Goal: Transaction & Acquisition: Book appointment/travel/reservation

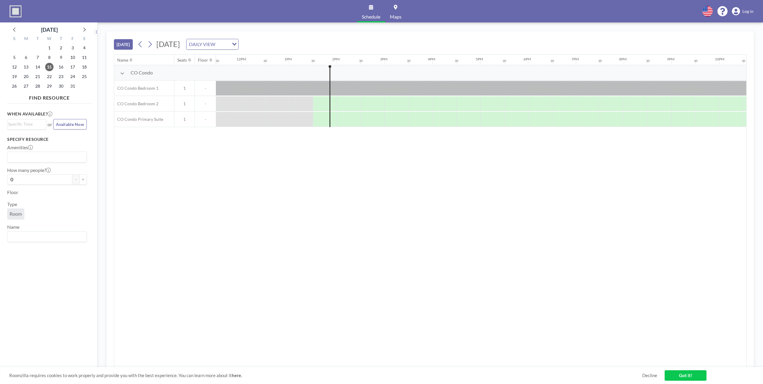
scroll to position [0, 618]
click at [231, 45] on input "Search for option" at bounding box center [209, 44] width 44 height 8
click at [293, 61] on li "WEEKLY VIEW" at bounding box center [288, 63] width 51 height 9
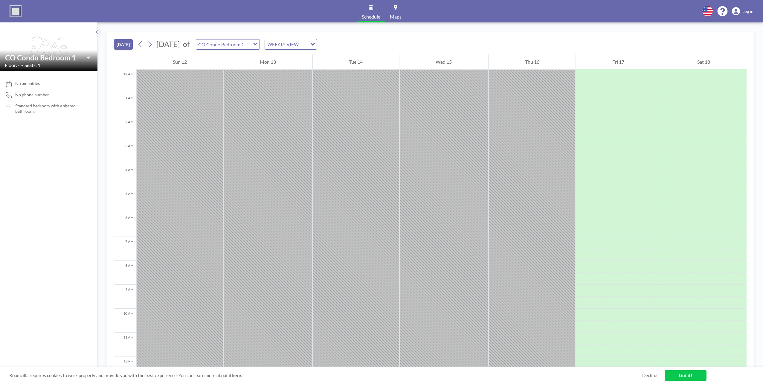
click at [37, 68] on span "Seats: 1" at bounding box center [33, 65] width 16 height 6
click at [87, 57] on icon at bounding box center [88, 58] width 4 height 6
type input "CO Condo Bedroom 1"
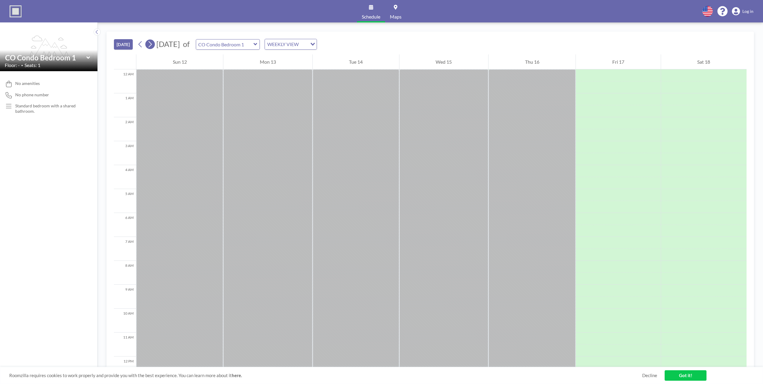
click at [151, 45] on icon at bounding box center [150, 44] width 6 height 9
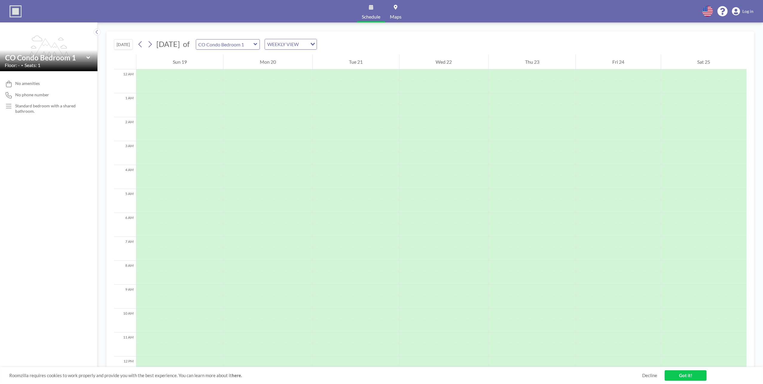
click at [88, 56] on icon at bounding box center [88, 58] width 4 height 6
type input "CO Condo Bedroom 2"
click at [85, 57] on input "text" at bounding box center [45, 57] width 81 height 9
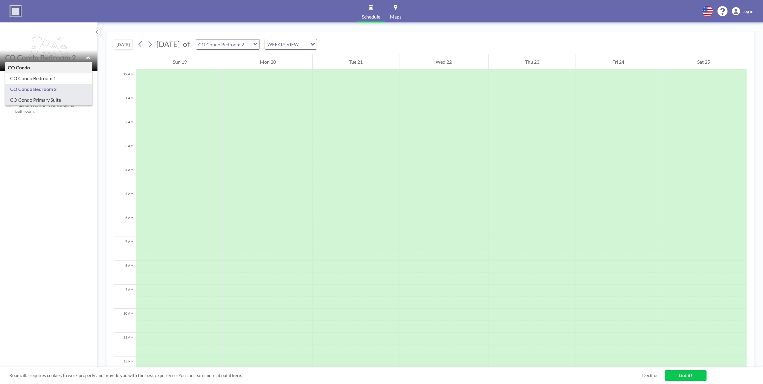
type input "CO Condo Primary Suite"
click at [86, 57] on div at bounding box center [49, 57] width 88 height 9
type input "CO Condo Bedroom 1"
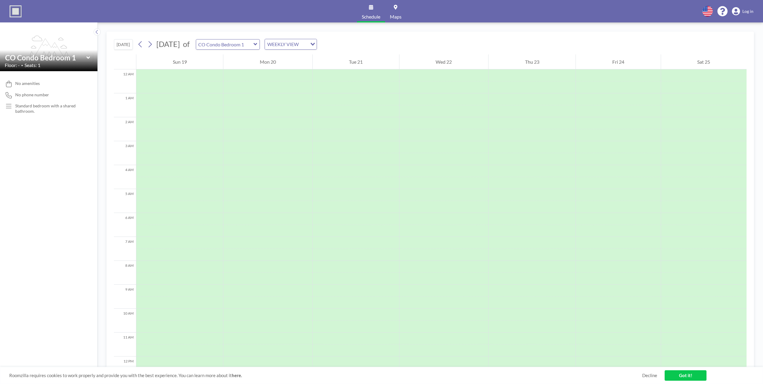
click at [293, 42] on div "WEEKLY VIEW" at bounding box center [286, 43] width 42 height 9
click at [293, 42] on input "Search for option" at bounding box center [288, 44] width 44 height 8
click at [379, 35] on div "[DATE] [DATE] of CO Condo Bedroom 1 WEEKLY VIEW Loading..." at bounding box center [430, 43] width 633 height 23
click at [139, 44] on icon at bounding box center [141, 44] width 6 height 9
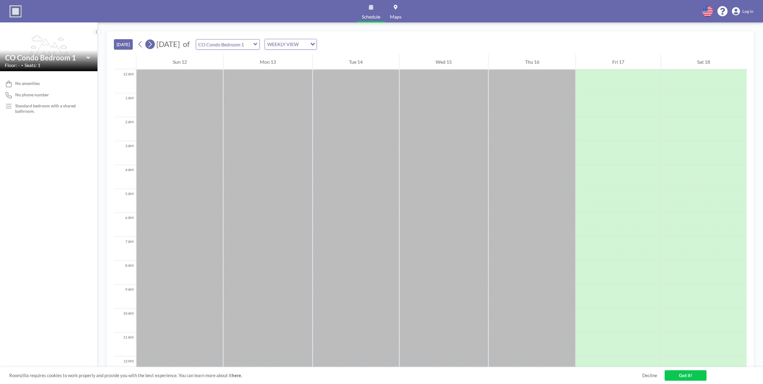
click at [153, 45] on icon at bounding box center [150, 44] width 6 height 9
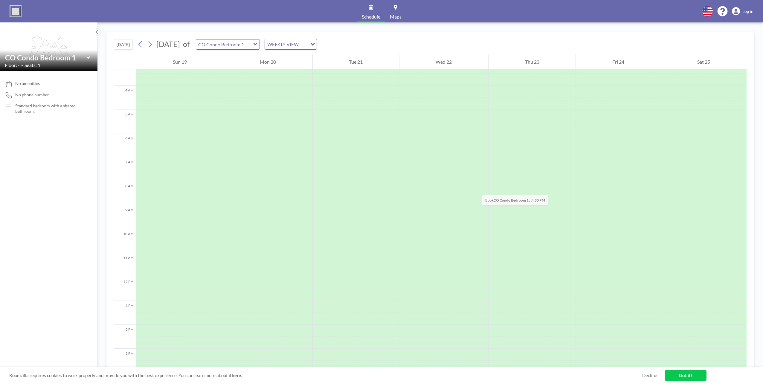
scroll to position [69, 0]
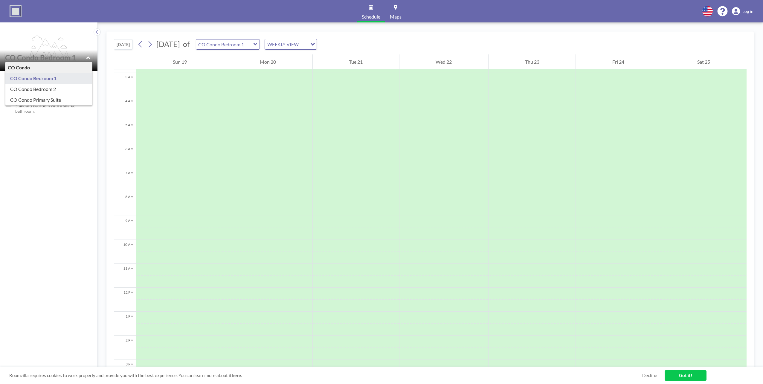
click at [86, 57] on input "text" at bounding box center [45, 57] width 81 height 9
type input "CO Condo Bedroom 2"
click at [88, 56] on icon at bounding box center [88, 58] width 4 height 6
type input "CO Condo Primary Suite"
click at [254, 45] on input "text" at bounding box center [224, 44] width 57 height 10
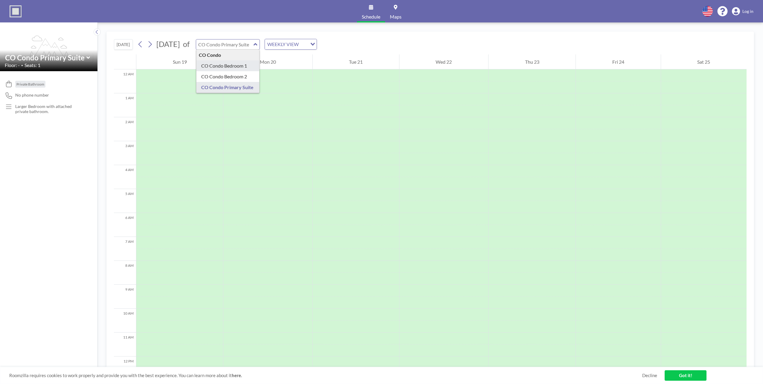
type input "CO Condo Bedroom 1"
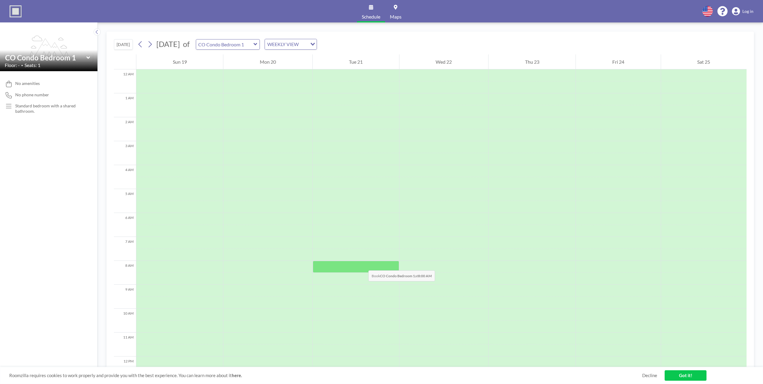
click at [363, 262] on div at bounding box center [356, 267] width 86 height 12
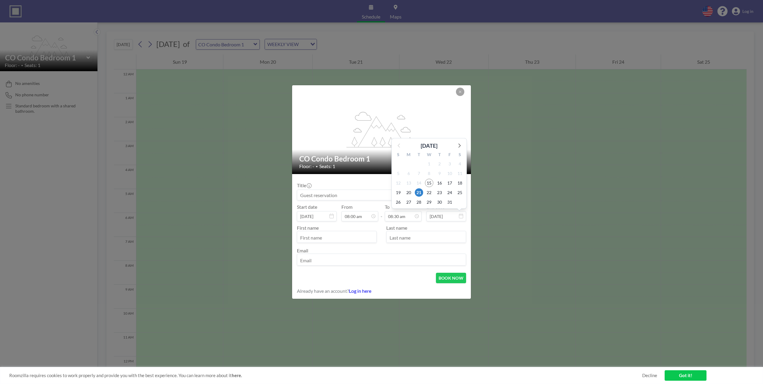
scroll to position [181, 0]
click at [453, 215] on input "[DATE]" at bounding box center [447, 216] width 40 height 10
click at [439, 191] on span "23" at bounding box center [439, 192] width 8 height 8
type input "[DATE]"
click at [407, 217] on input "08:30 am" at bounding box center [403, 216] width 37 height 10
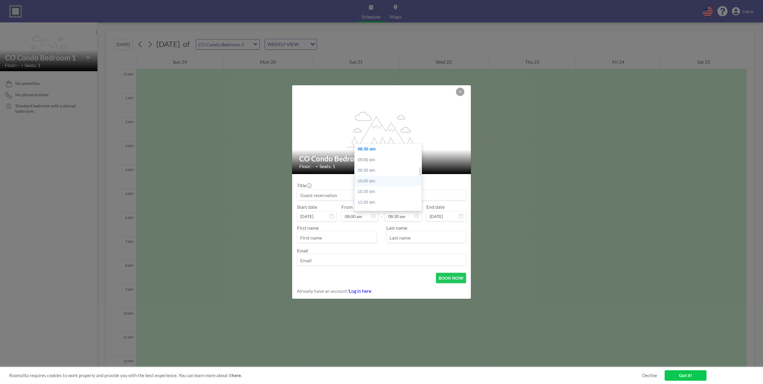
click at [375, 180] on div "10:00 am" at bounding box center [390, 181] width 70 height 11
type input "10:00 am"
click at [360, 215] on input "08:00 am" at bounding box center [360, 216] width 37 height 10
click at [356, 194] on div "10:00 am" at bounding box center [377, 191] width 70 height 11
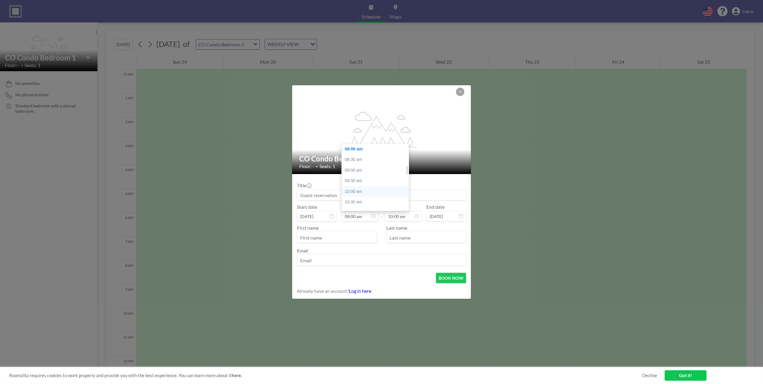
type input "10:00 am"
type input "10:30 am"
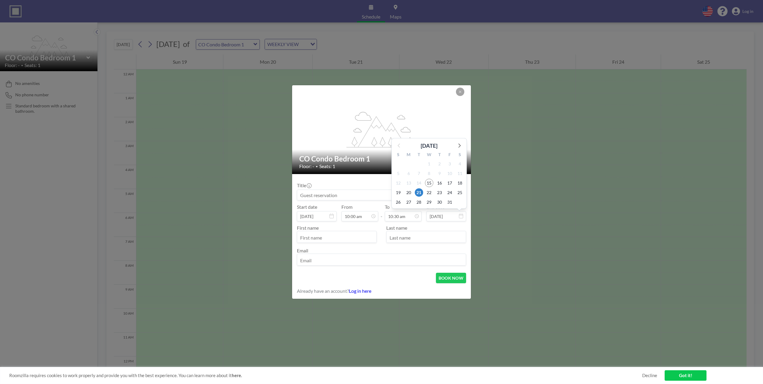
scroll to position [223, 0]
click at [442, 192] on span "23" at bounding box center [439, 192] width 8 height 8
type input "[DATE]"
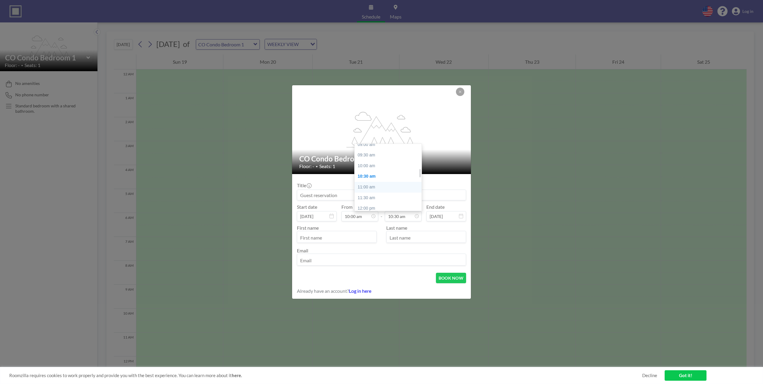
scroll to position [194, 0]
click at [373, 170] on div "10:00 am" at bounding box center [390, 168] width 70 height 11
click at [381, 199] on div "06:00 pm" at bounding box center [390, 199] width 70 height 11
type input "06:00 pm"
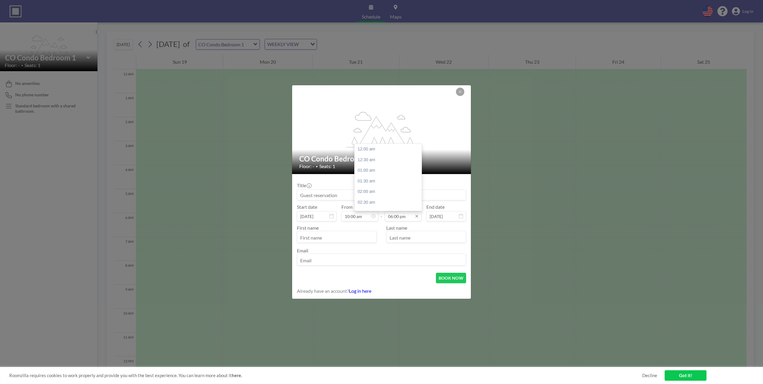
scroll to position [383, 0]
click at [403, 215] on input "06:00 pm" at bounding box center [403, 216] width 37 height 10
click at [350, 237] on input "text" at bounding box center [336, 237] width 79 height 10
type input "[PERSON_NAME]"
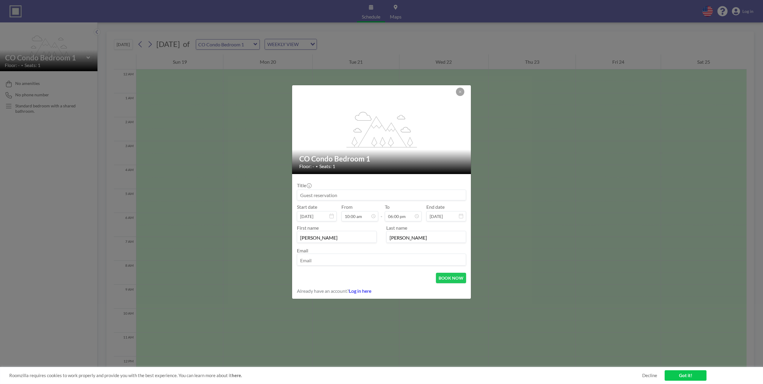
type input "[PERSON_NAME]"
type input "[EMAIL_ADDRESS][DOMAIN_NAME]"
click at [337, 195] on input at bounding box center [381, 195] width 169 height 10
click at [369, 191] on input at bounding box center [381, 195] width 169 height 10
click at [340, 194] on input at bounding box center [381, 195] width 169 height 10
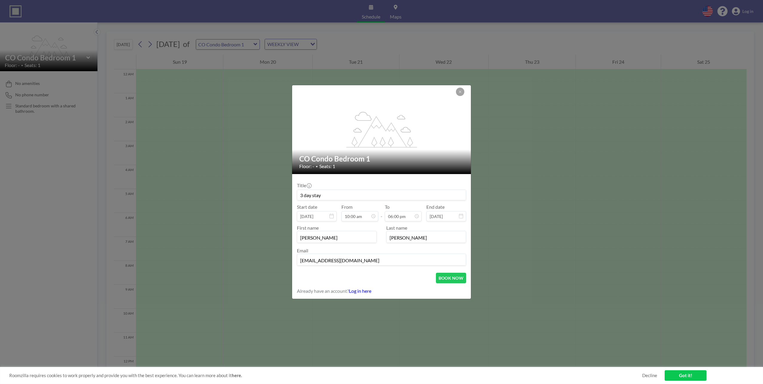
click at [328, 196] on input "3 day stay" at bounding box center [381, 195] width 169 height 10
click at [358, 195] on input "3 day stay for offsite" at bounding box center [381, 195] width 169 height 10
drag, startPoint x: 354, startPoint y: 194, endPoint x: 322, endPoint y: 194, distance: 31.7
click at [322, 194] on input "3 day stay for offsite" at bounding box center [381, 195] width 169 height 10
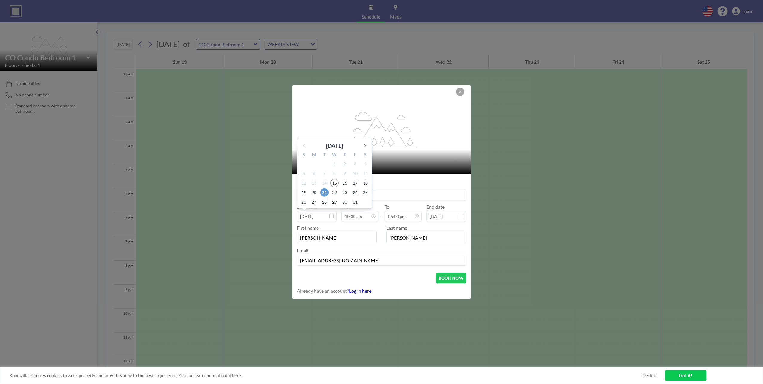
type input "3 day stay - [PERSON_NAME]"
click at [327, 193] on span "21" at bounding box center [324, 192] width 8 height 8
type input "[DATE]"
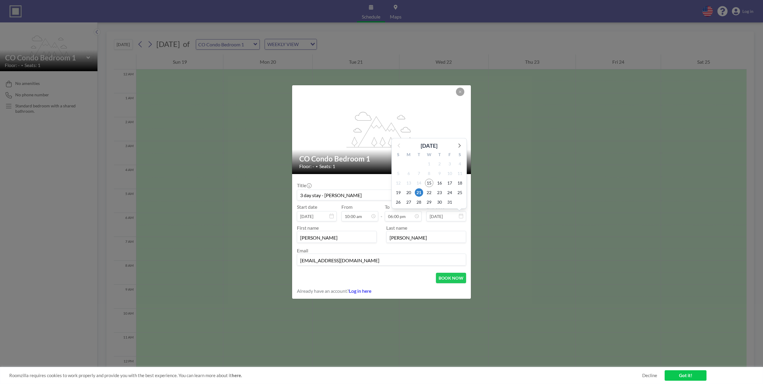
scroll to position [383, 0]
click at [456, 262] on button "BOOK NOW" at bounding box center [451, 278] width 30 height 10
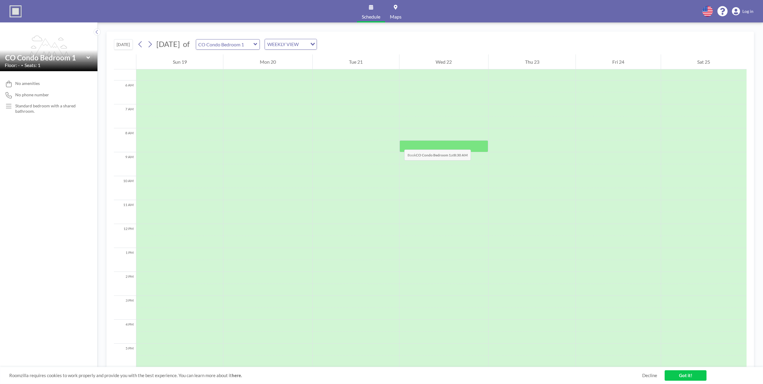
scroll to position [129, 0]
click at [498, 262] on link "Got it!" at bounding box center [686, 375] width 42 height 10
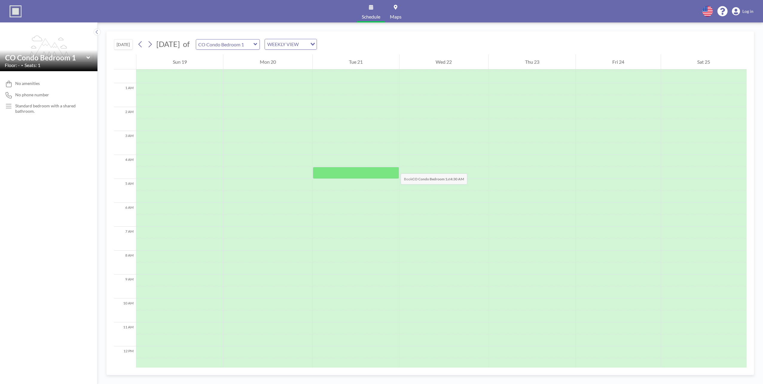
scroll to position [9, 0]
click at [142, 43] on icon at bounding box center [141, 44] width 6 height 9
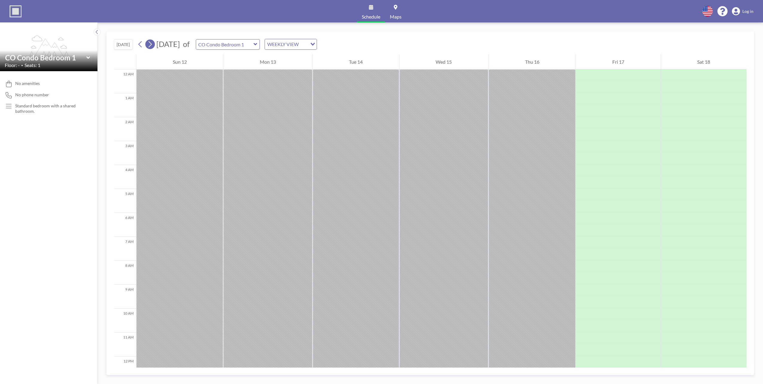
click at [150, 42] on icon at bounding box center [150, 44] width 3 height 6
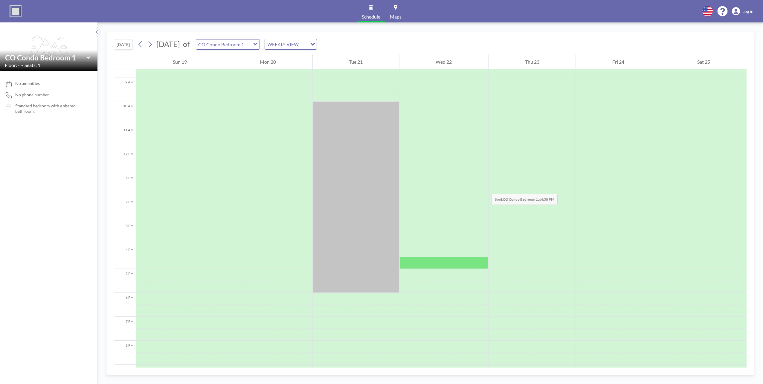
scroll to position [99, 0]
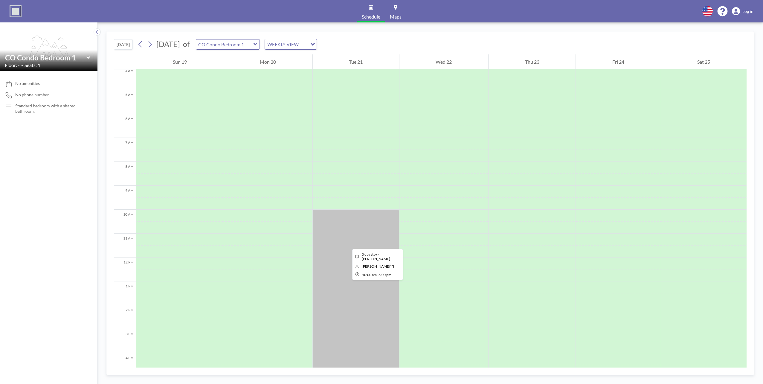
click at [348, 243] on div at bounding box center [356, 305] width 86 height 191
drag, startPoint x: 348, startPoint y: 243, endPoint x: 341, endPoint y: 234, distance: 11.1
click at [341, 234] on div at bounding box center [356, 305] width 86 height 191
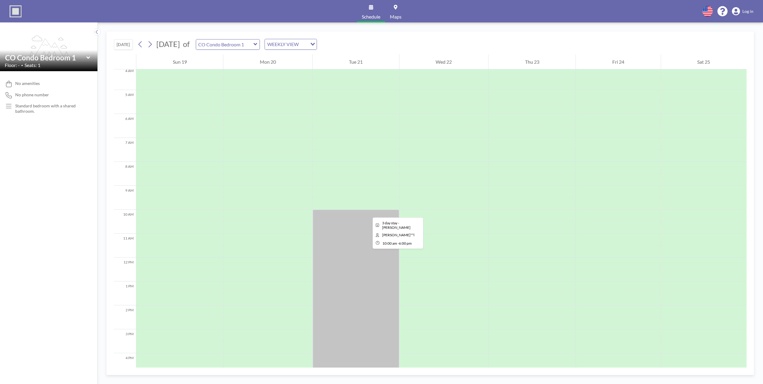
click at [368, 212] on div at bounding box center [356, 305] width 86 height 191
click at [88, 58] on icon at bounding box center [88, 58] width 4 height 2
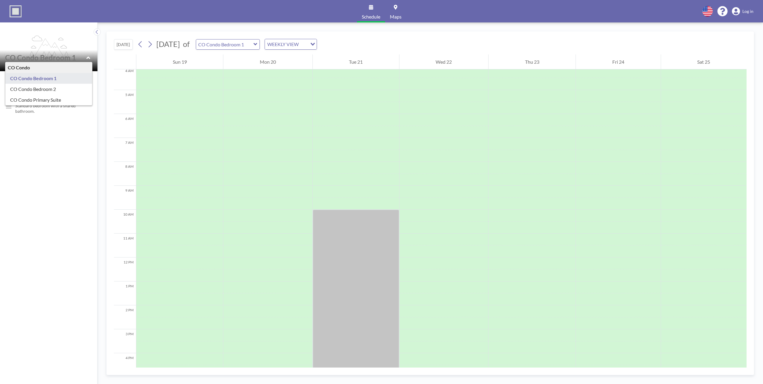
click at [87, 58] on icon at bounding box center [88, 58] width 4 height 2
type input "CO Condo Bedroom 1"
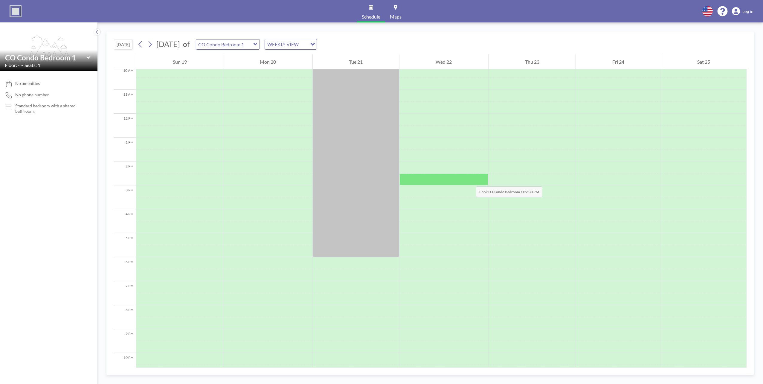
scroll to position [249, 0]
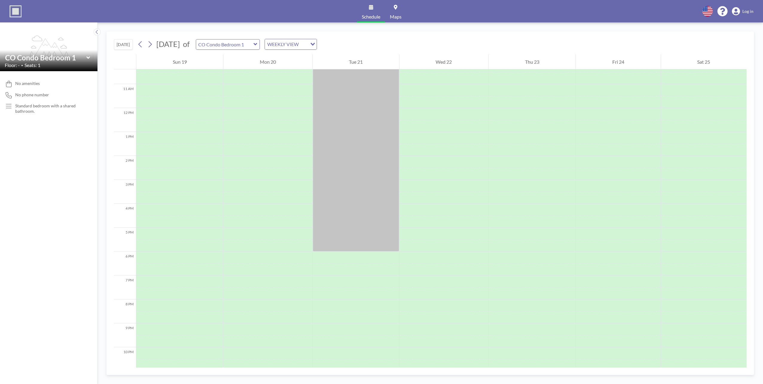
drag, startPoint x: 156, startPoint y: 46, endPoint x: 153, endPoint y: 45, distance: 3.3
click at [155, 46] on div "[DATE] of CO Condo Bedroom 1 WEEKLY VIEW Loading..." at bounding box center [227, 44] width 182 height 11
click at [151, 43] on icon at bounding box center [150, 44] width 6 height 9
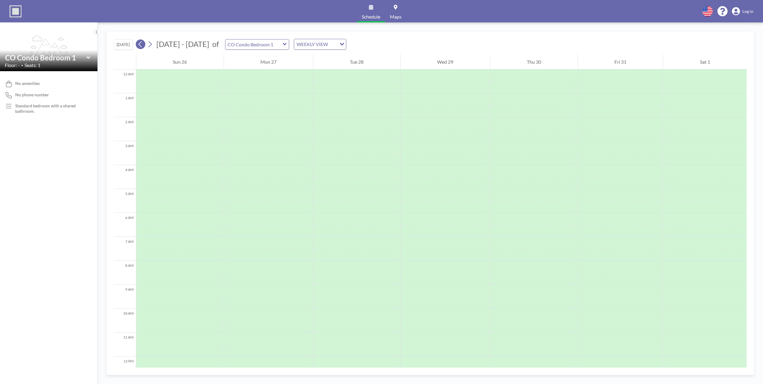
click at [140, 43] on icon at bounding box center [139, 44] width 3 height 6
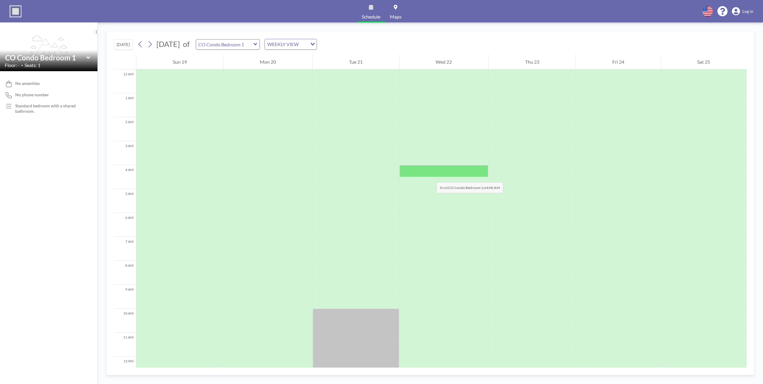
scroll to position [150, 0]
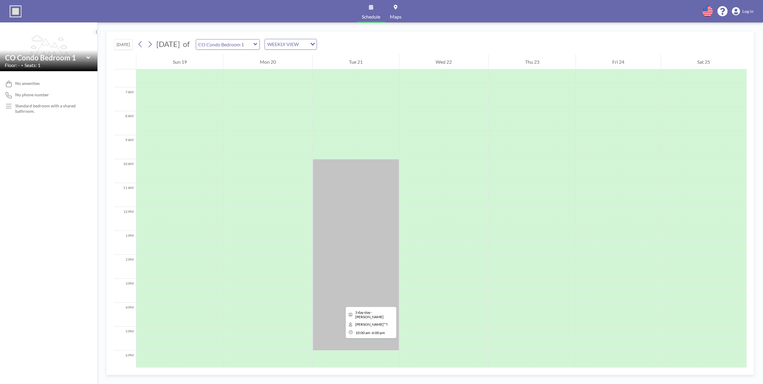
click at [341, 262] on div at bounding box center [356, 254] width 86 height 191
drag, startPoint x: 341, startPoint y: 301, endPoint x: 334, endPoint y: 304, distance: 8.1
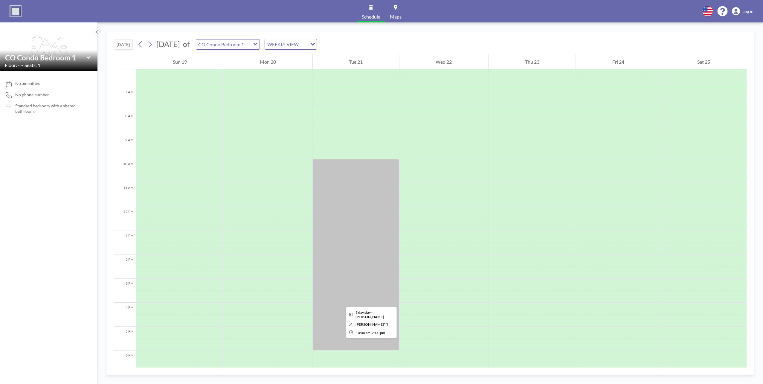
click at [334, 262] on div at bounding box center [356, 254] width 86 height 191
click at [15, 12] on img at bounding box center [16, 11] width 12 height 12
click at [41, 154] on div "No amenities No phone number Standard bedroom with a shared bathroom." at bounding box center [49, 227] width 98 height 313
click at [498, 11] on span "Log in" at bounding box center [748, 11] width 11 height 5
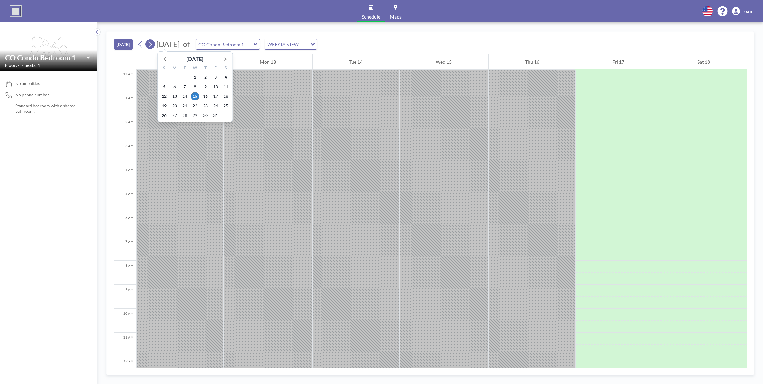
click at [152, 45] on icon at bounding box center [150, 44] width 3 height 6
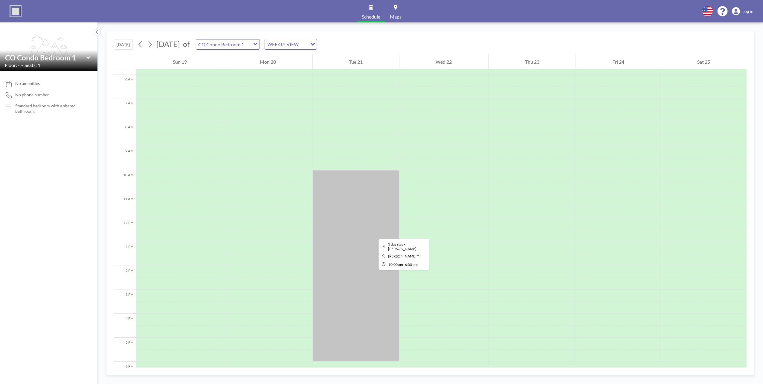
scroll to position [209, 0]
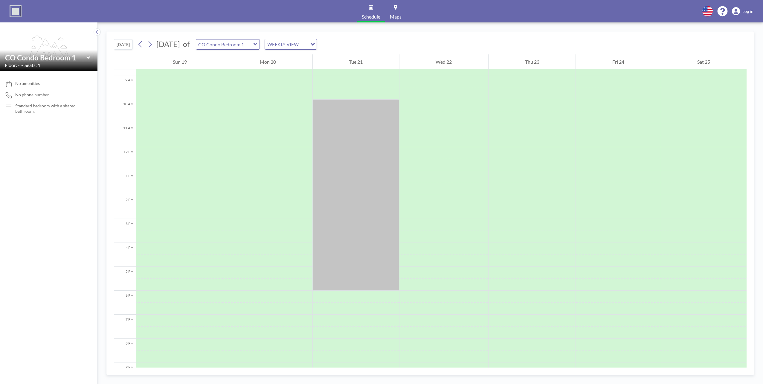
click at [751, 10] on span "Log in" at bounding box center [748, 11] width 11 height 5
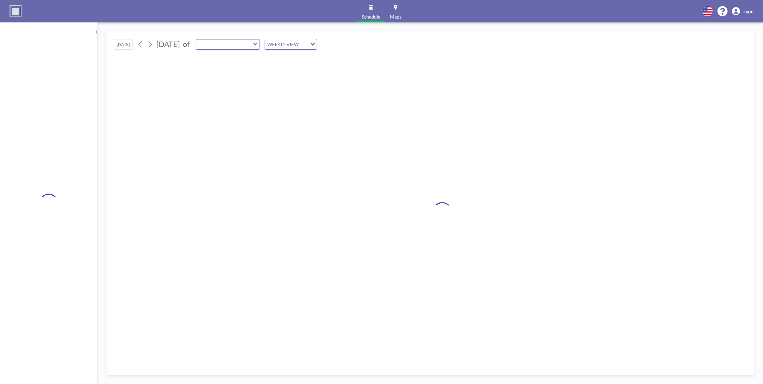
type input "CO Condo Bedroom 1"
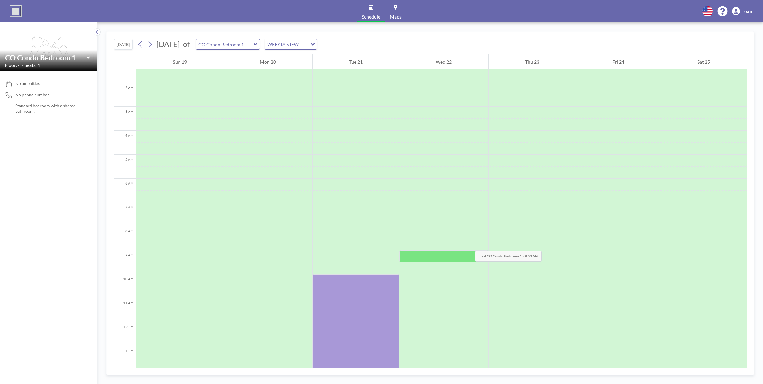
scroll to position [120, 0]
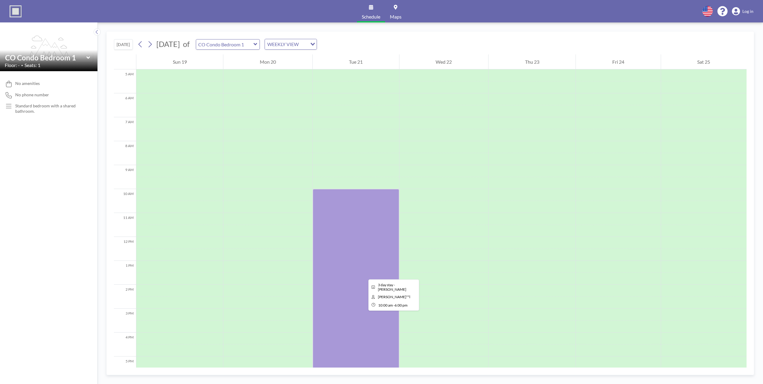
click at [364, 274] on div at bounding box center [356, 284] width 86 height 191
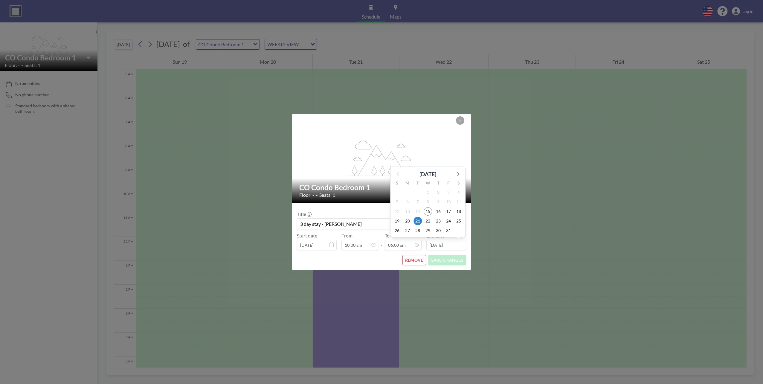
scroll to position [383, 0]
click at [445, 244] on input "[DATE]" at bounding box center [447, 245] width 40 height 10
click at [440, 222] on span "23" at bounding box center [438, 221] width 8 height 8
type input "[DATE]"
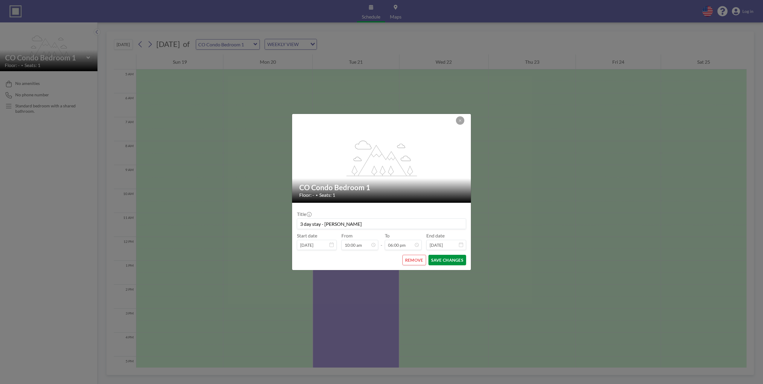
click at [453, 261] on button "SAVE CHANGES" at bounding box center [448, 260] width 38 height 10
